Goal: Find contact information: Find contact information

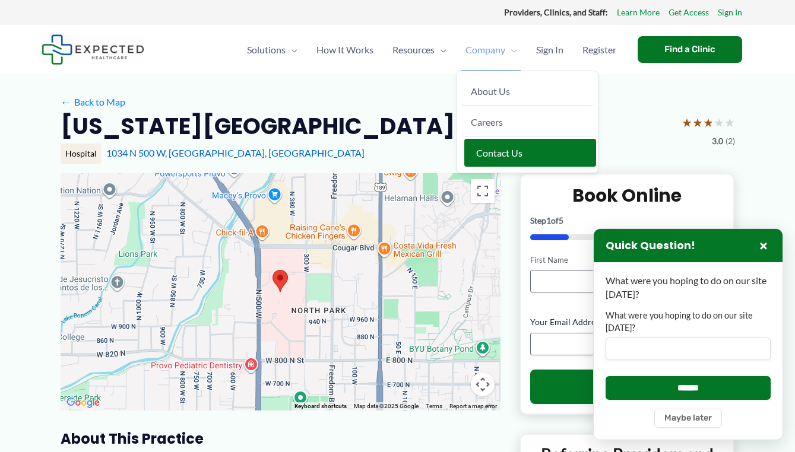
click at [494, 157] on span "Contact Us" at bounding box center [499, 152] width 46 height 11
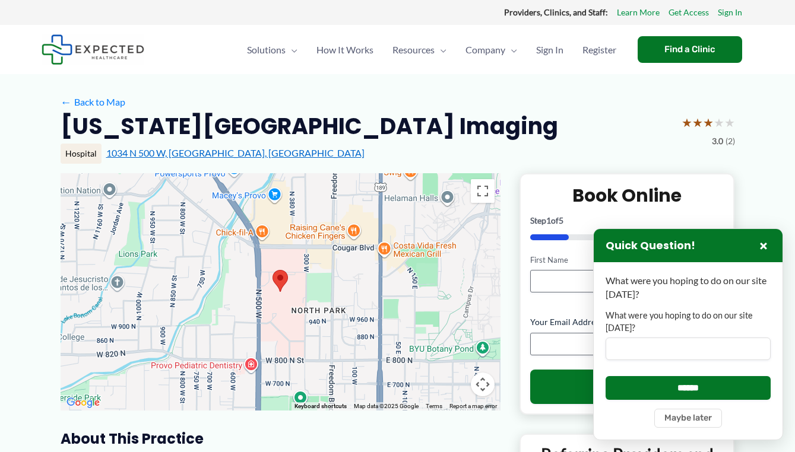
click at [133, 154] on link "1034 N 500 W, [GEOGRAPHIC_DATA], [GEOGRAPHIC_DATA]" at bounding box center [235, 152] width 258 height 11
